Goal: Check status

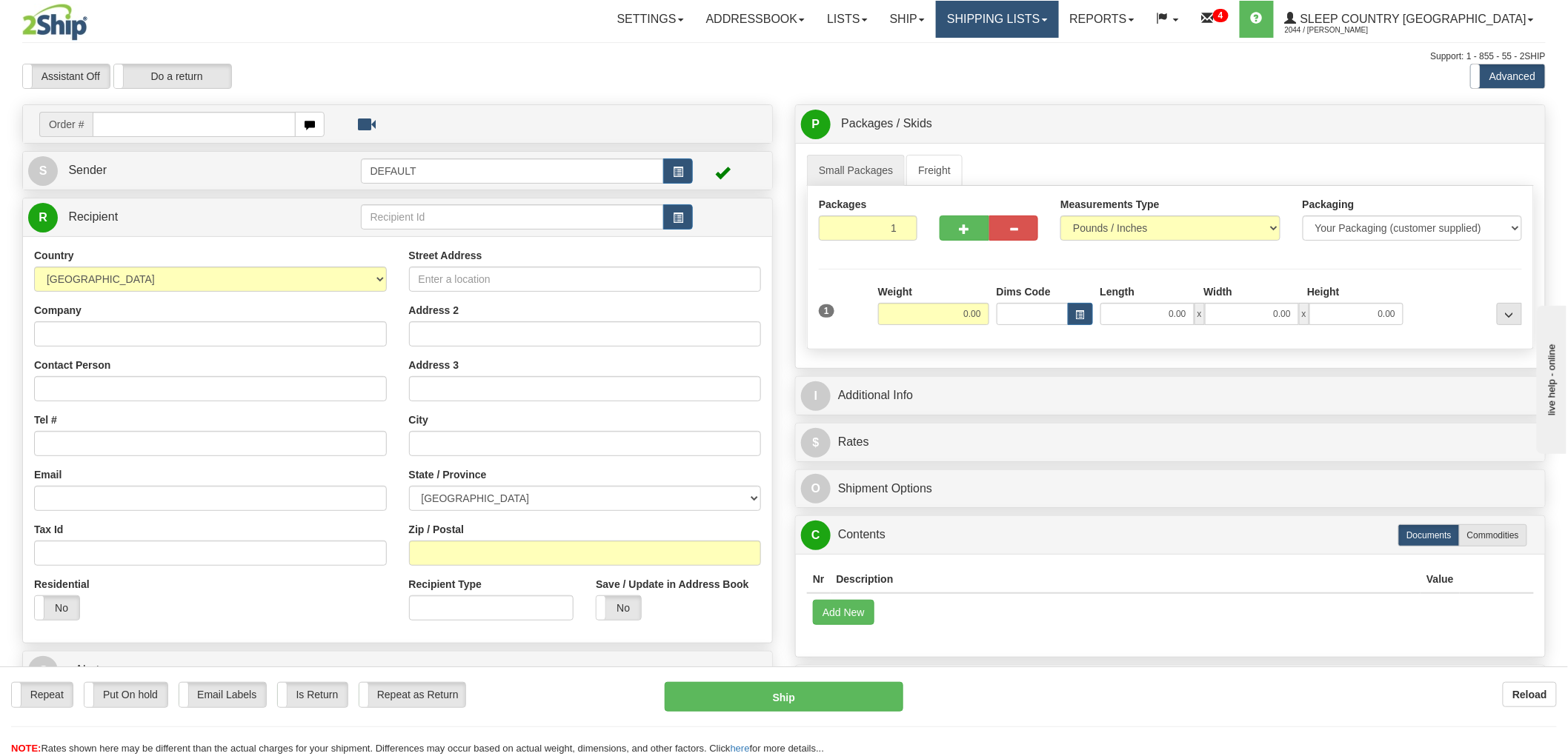
click at [1056, 20] on link "Shipping lists" at bounding box center [997, 19] width 122 height 37
click at [1043, 69] on span "Search Shipment History" at bounding box center [986, 70] width 115 height 12
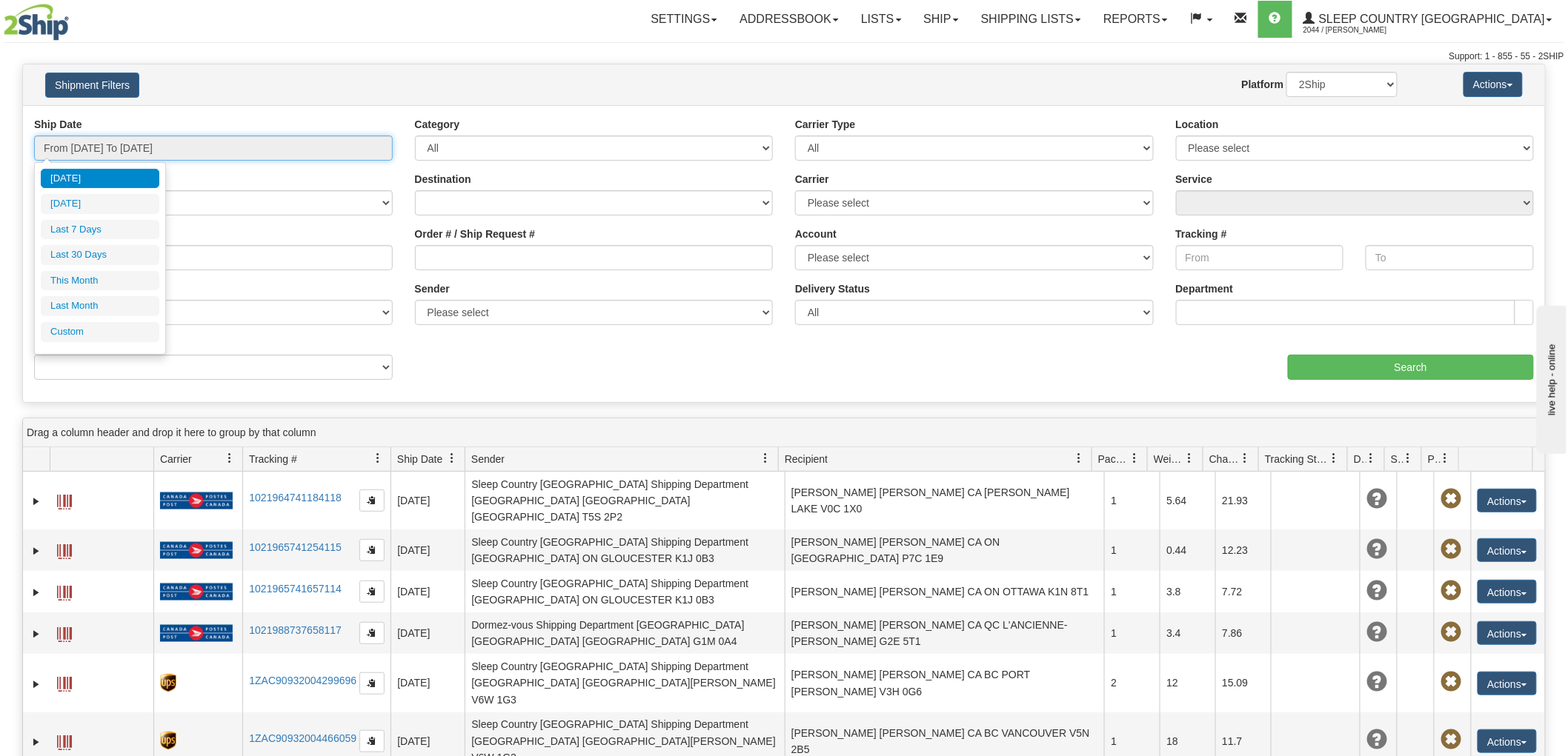
click at [243, 148] on input "From 09/16/2025 To 09/17/2025" at bounding box center [213, 147] width 359 height 25
click at [86, 259] on li "Last 30 Days" at bounding box center [100, 256] width 119 height 20
type input "From 08/19/2025 To 09/17/2025"
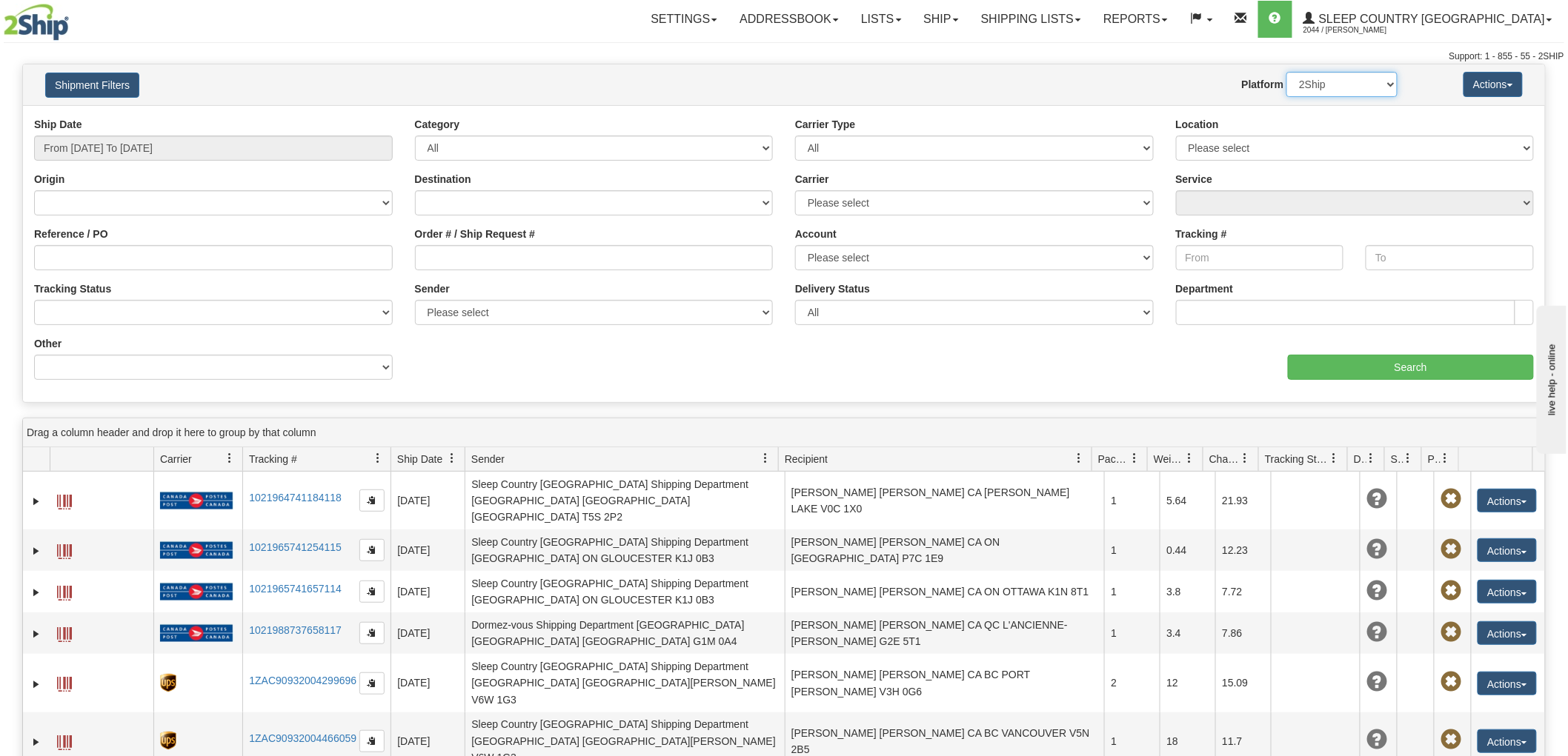
drag, startPoint x: 1318, startPoint y: 80, endPoint x: 1310, endPoint y: 94, distance: 16.1
click at [1318, 80] on select "2Ship Imported" at bounding box center [1342, 84] width 111 height 25
select select "1"
click at [1286, 72] on select "2Ship Imported" at bounding box center [1342, 84] width 111 height 25
